Goal: Find contact information: Find contact information

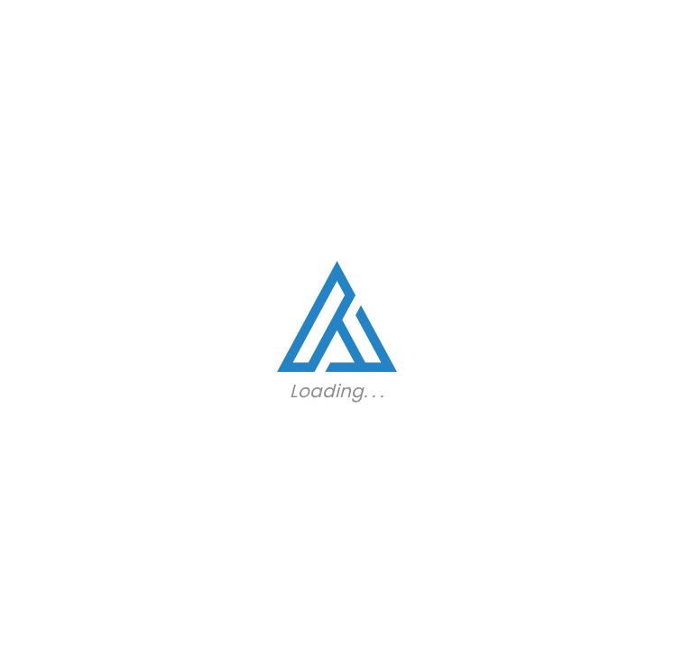
click at [427, 331] on div "Loading. . ." at bounding box center [337, 330] width 674 height 661
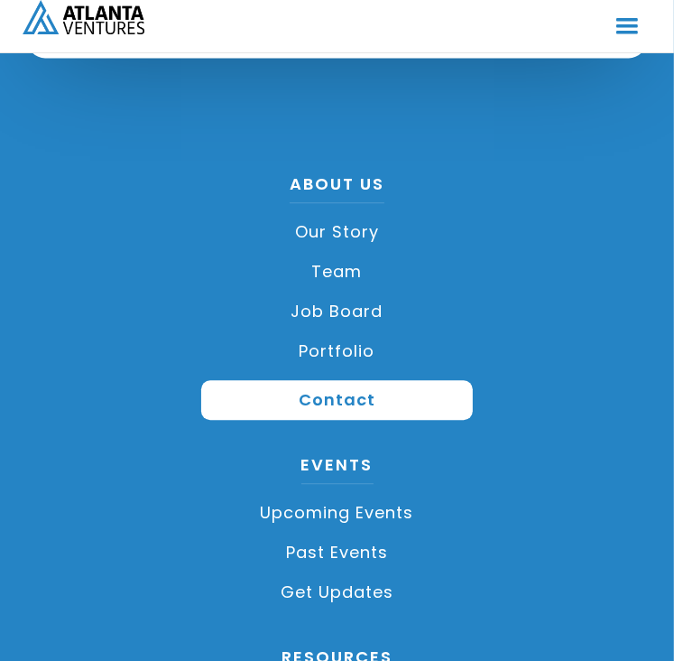
scroll to position [5415, 0]
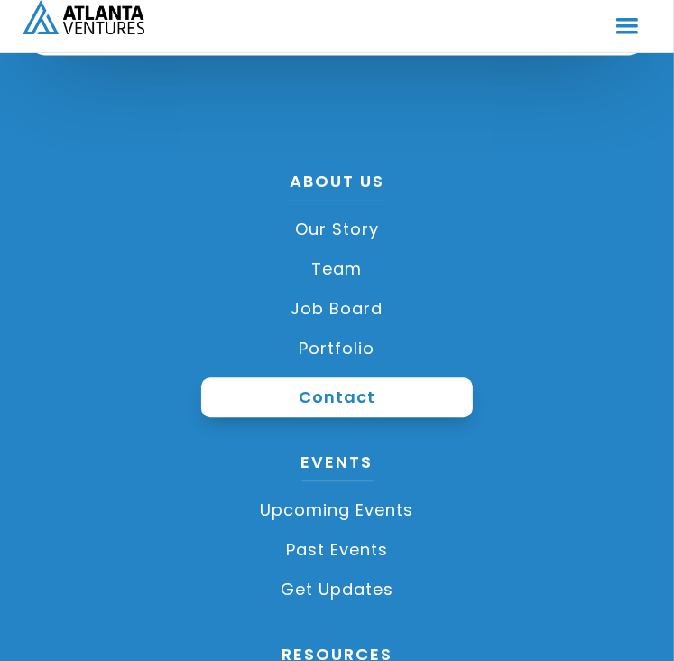
click at [315, 414] on link "Contact" at bounding box center [337, 397] width 273 height 40
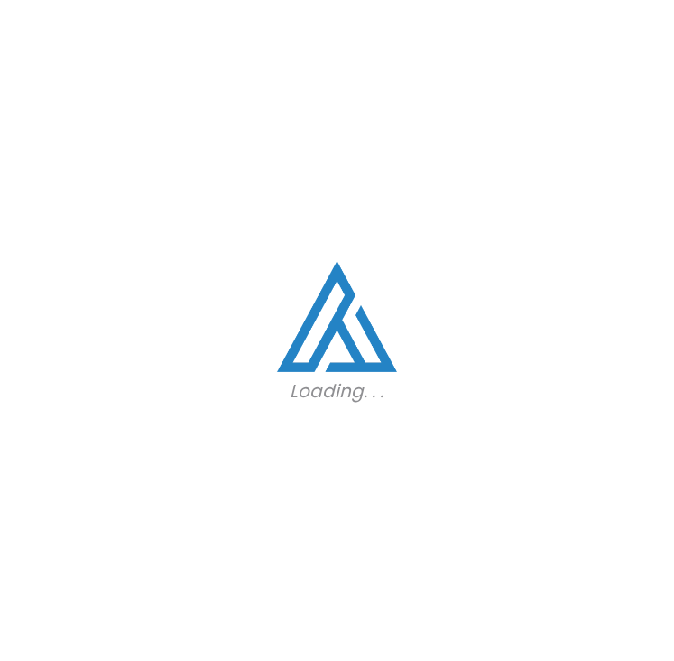
scroll to position [6283, 0]
click at [486, 266] on div "Loading. . ." at bounding box center [337, 330] width 674 height 661
click at [350, 453] on div "Loading. . ." at bounding box center [337, 330] width 674 height 661
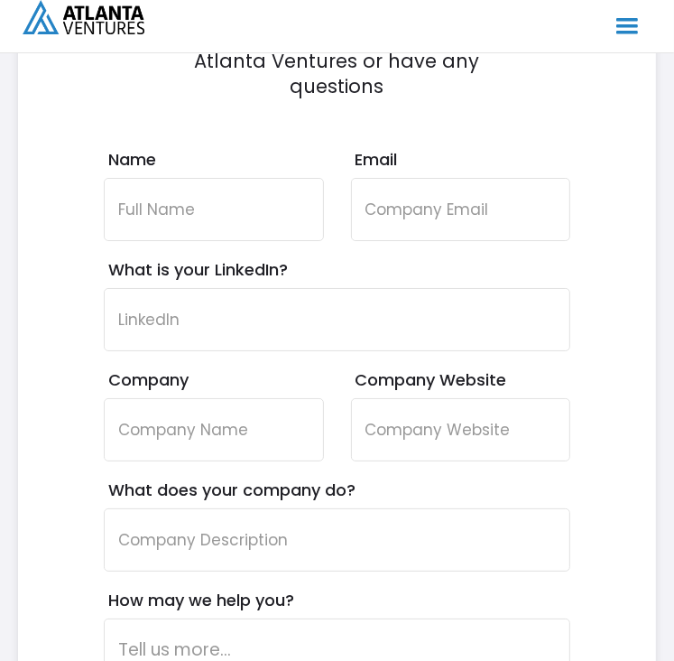
scroll to position [10061, 0]
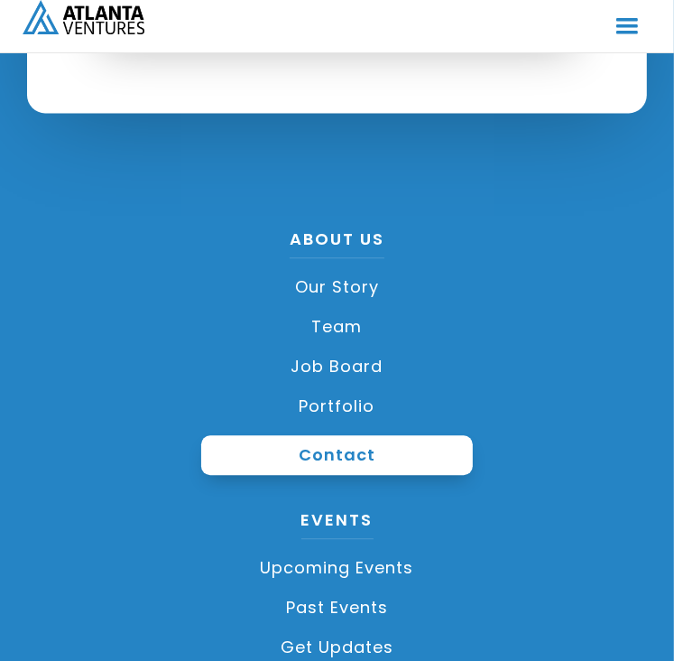
scroll to position [5357, 0]
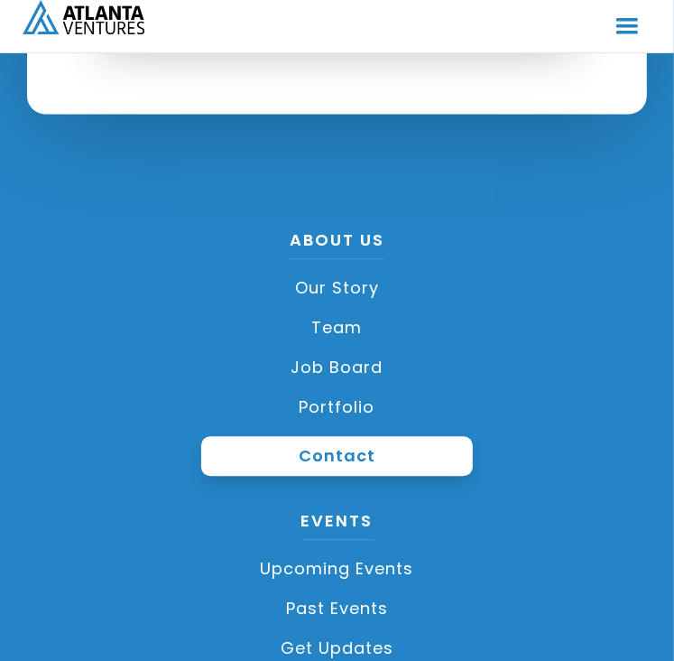
click at [355, 445] on link "Contact" at bounding box center [337, 456] width 273 height 40
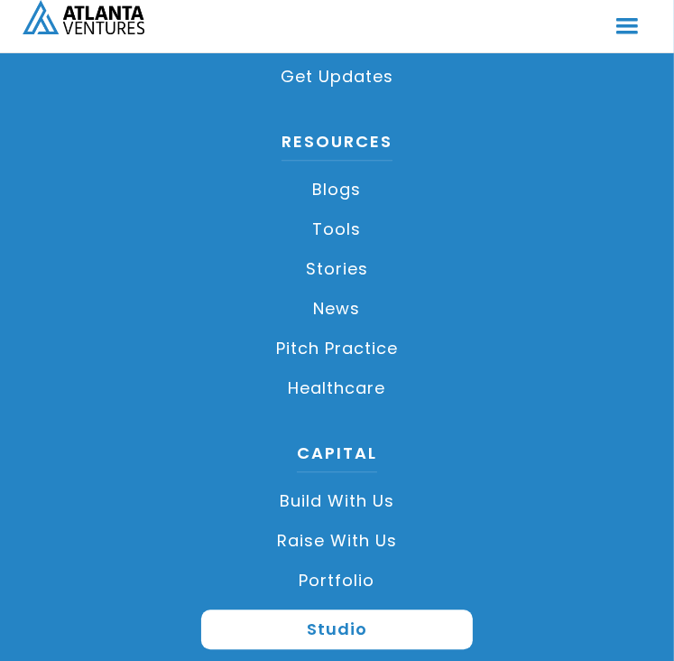
scroll to position [12069, 0]
